Goal: Find contact information: Obtain details needed to contact an individual or organization

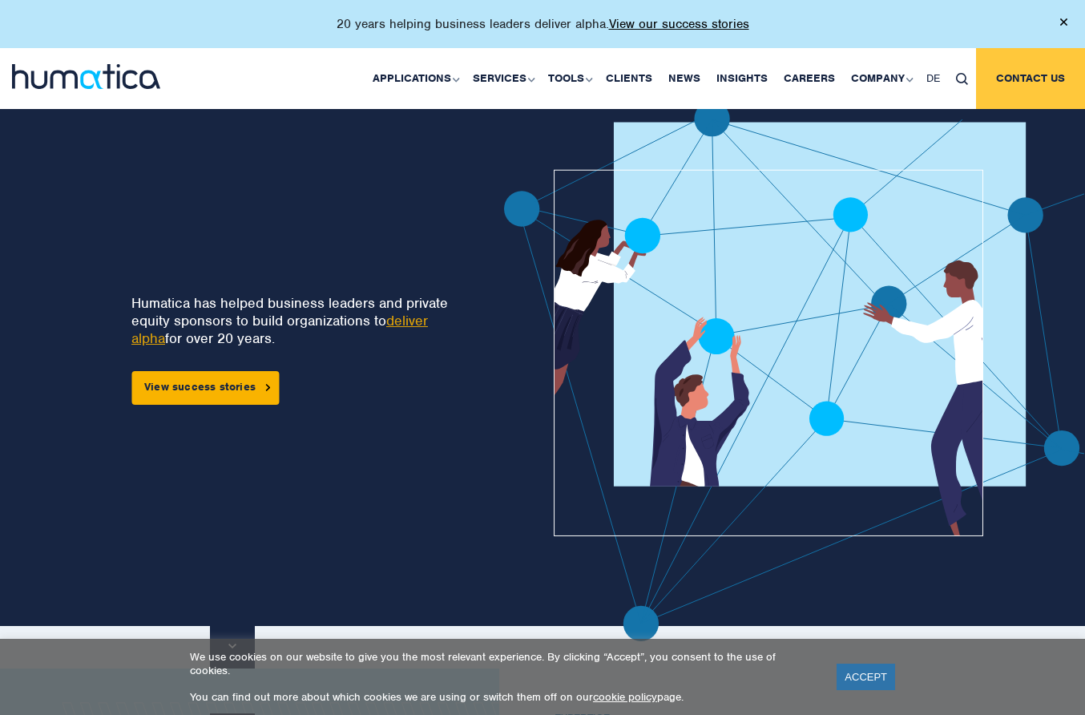
click at [1035, 80] on link "Contact us" at bounding box center [1030, 78] width 109 height 61
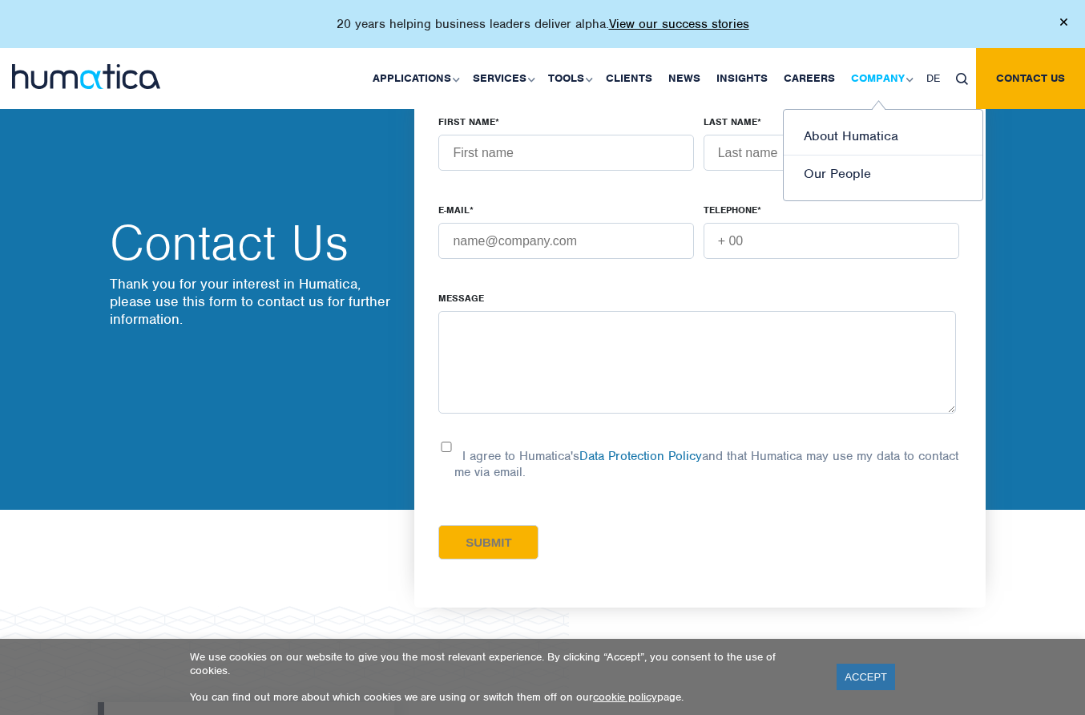
click at [896, 72] on link "Company" at bounding box center [880, 78] width 75 height 61
click at [856, 131] on link "About Humatica" at bounding box center [883, 137] width 199 height 38
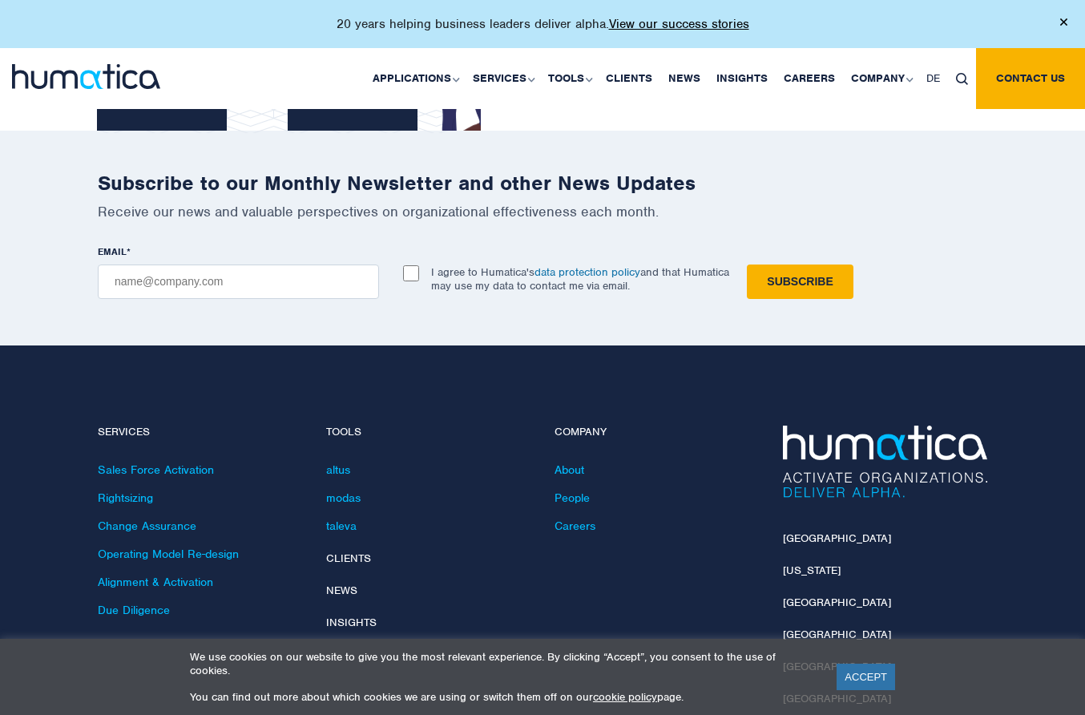
scroll to position [3729, 0]
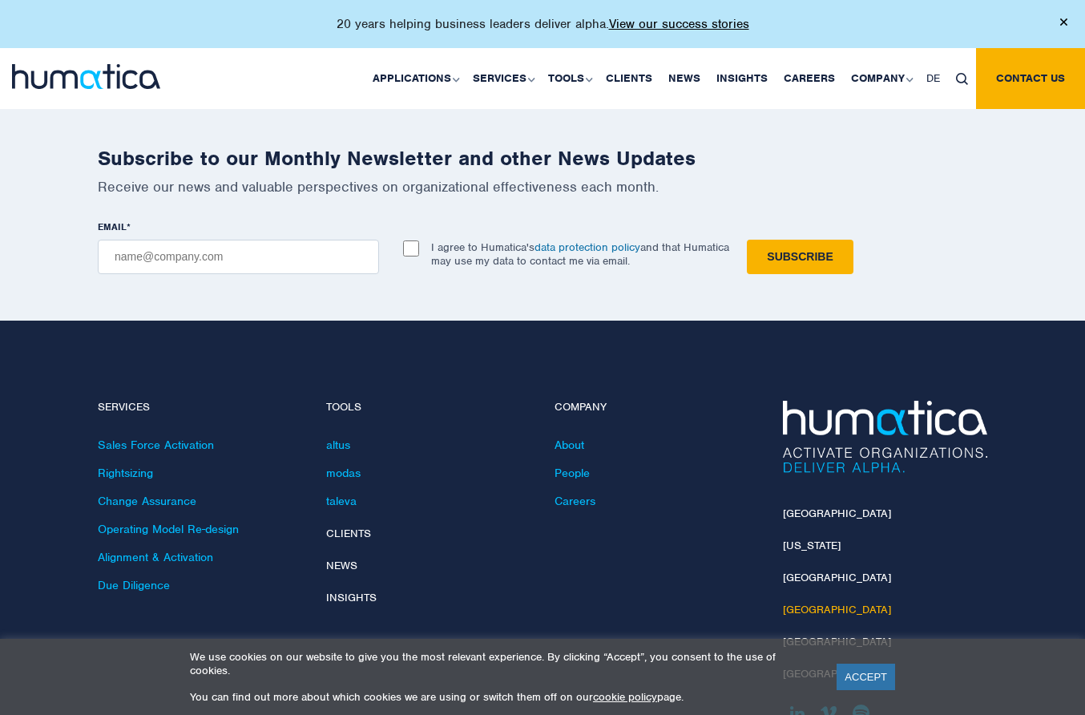
click at [801, 602] on link "[GEOGRAPHIC_DATA]" at bounding box center [837, 609] width 108 height 14
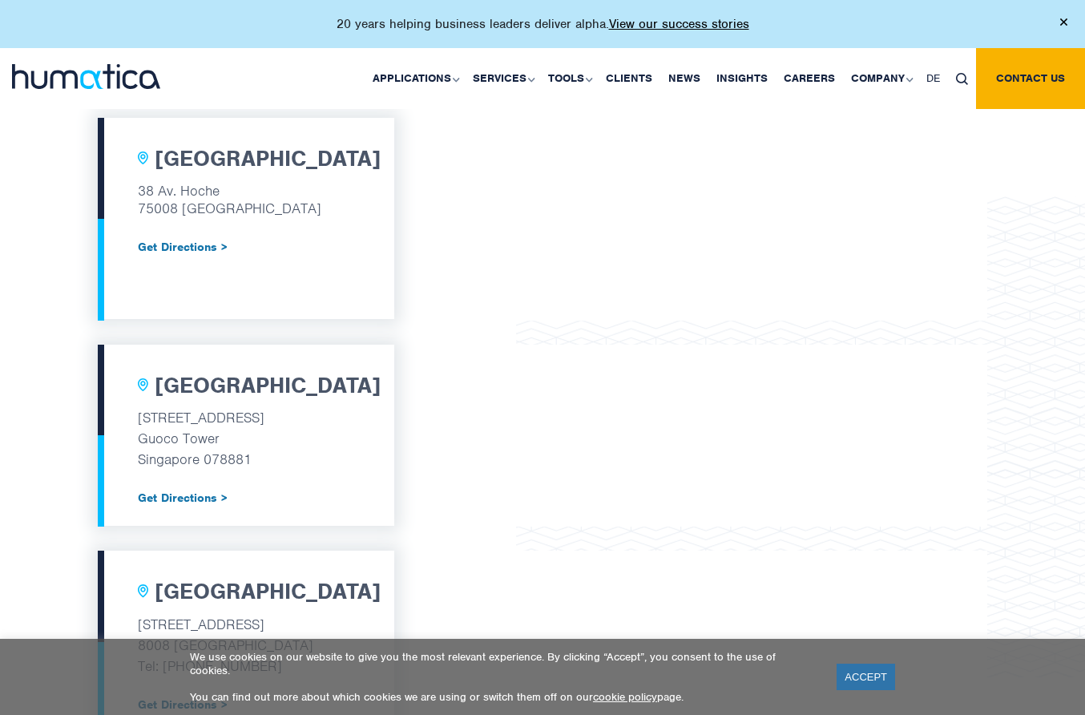
scroll to position [1217, 0]
